Goal: Information Seeking & Learning: Learn about a topic

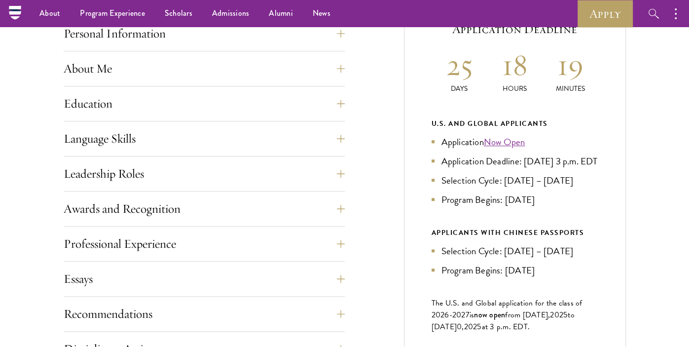
scroll to position [438, 0]
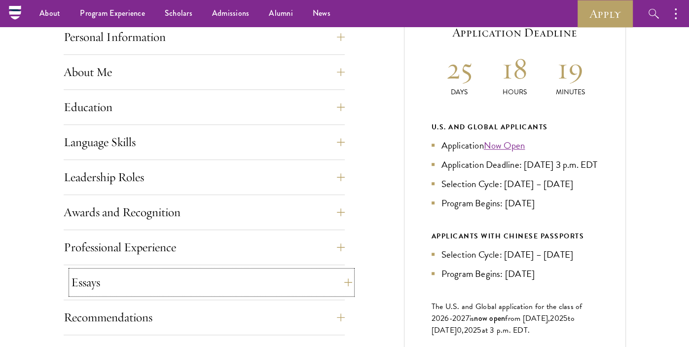
click at [208, 273] on button "Essays" at bounding box center [211, 282] width 281 height 24
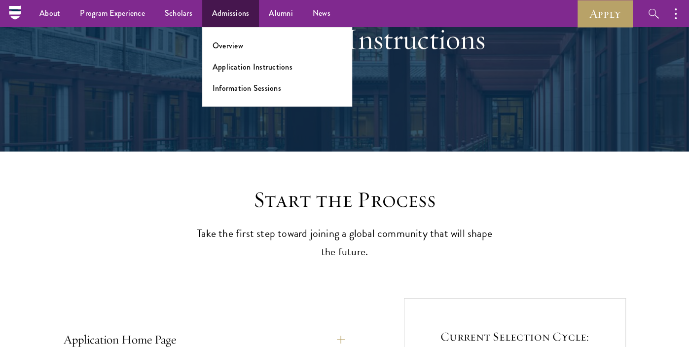
scroll to position [0, 0]
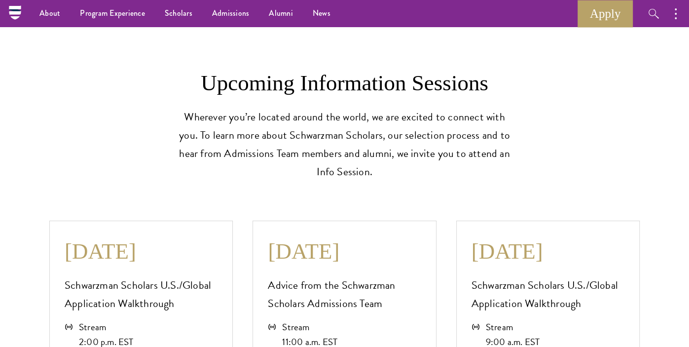
scroll to position [1767, 0]
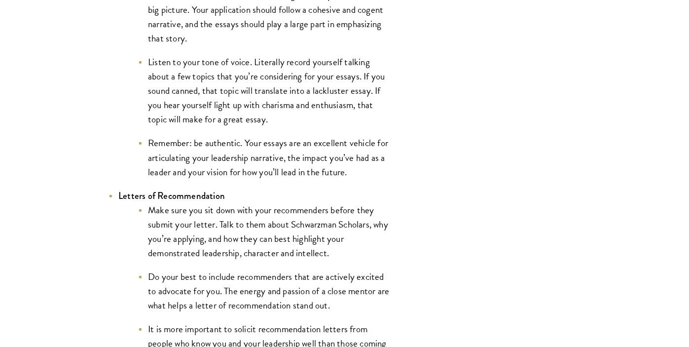
scroll to position [1258, 0]
